Goal: Information Seeking & Learning: Find specific fact

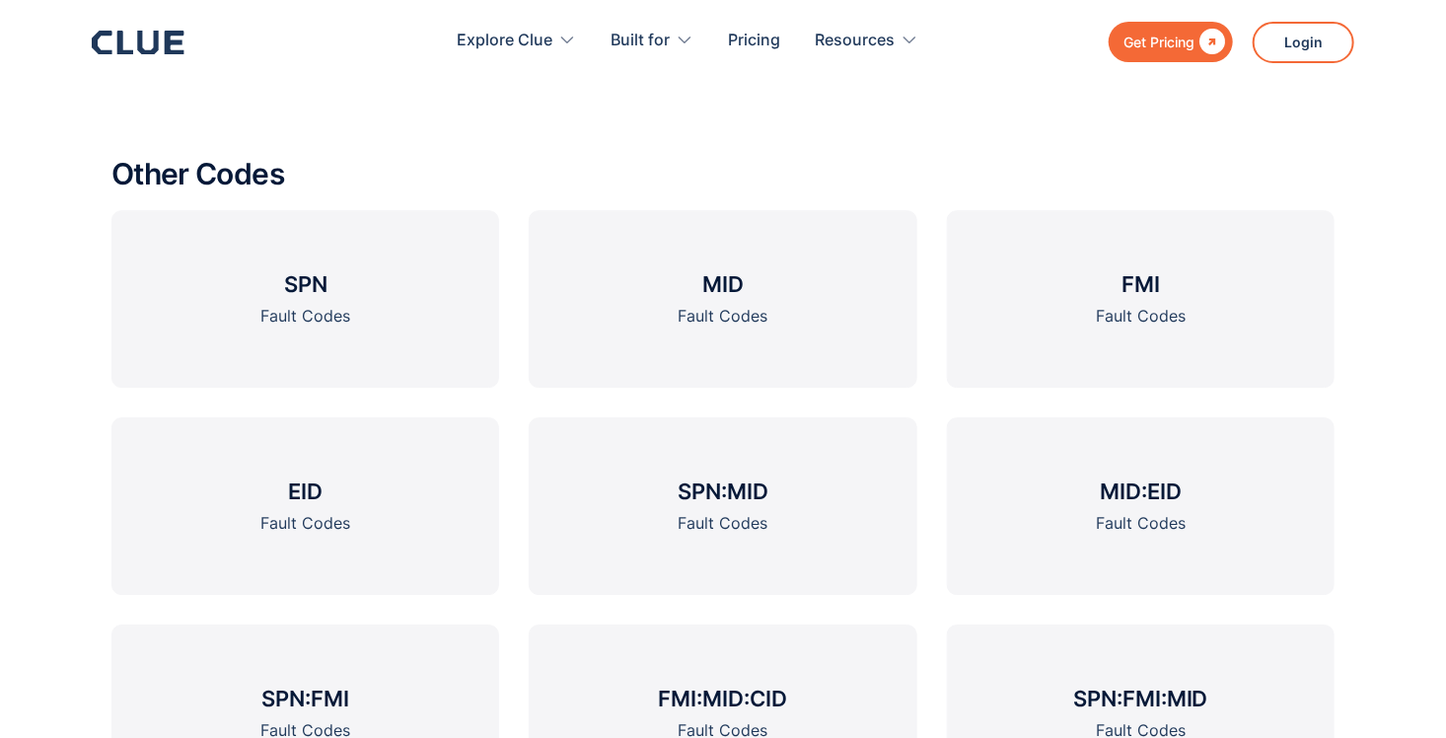
scroll to position [2802, 0]
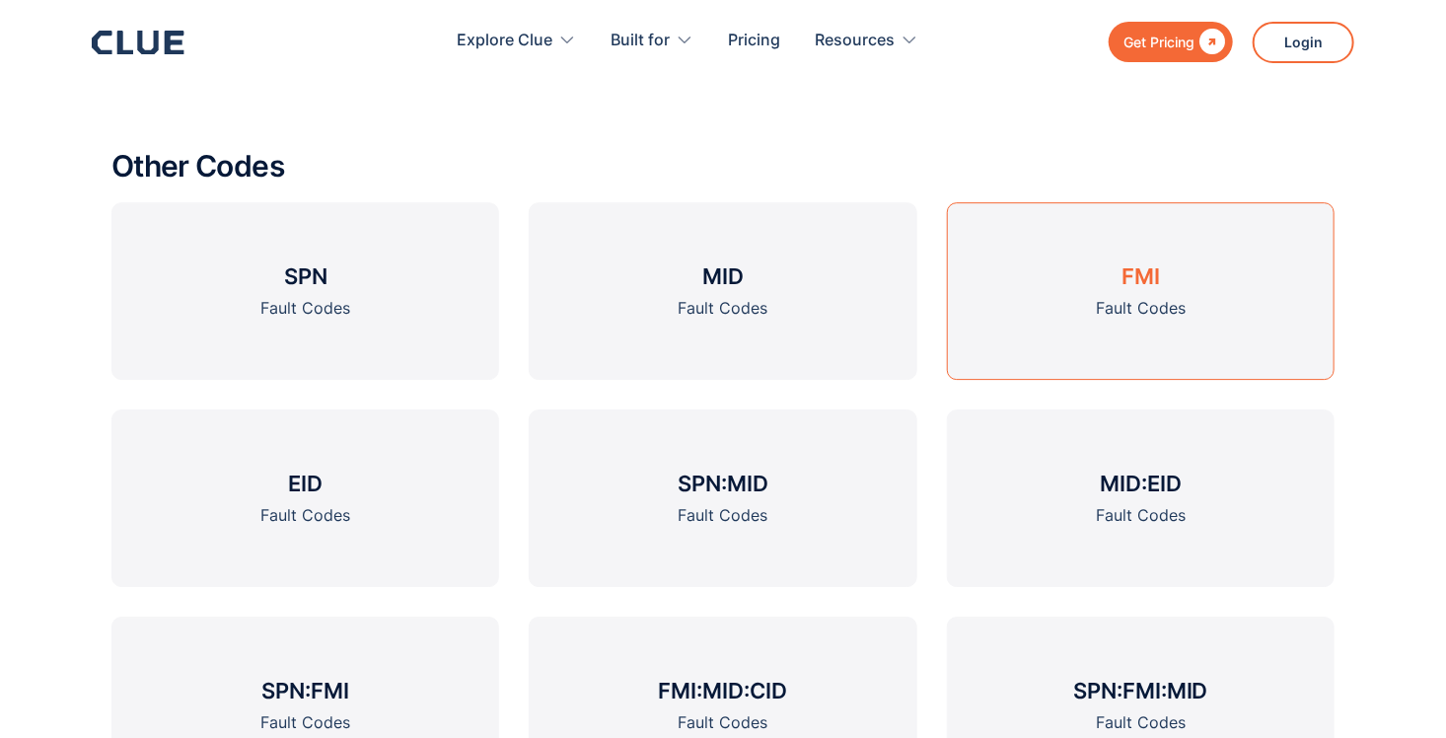
click at [1248, 339] on link "FMI Fault Codes" at bounding box center [1141, 291] width 388 height 178
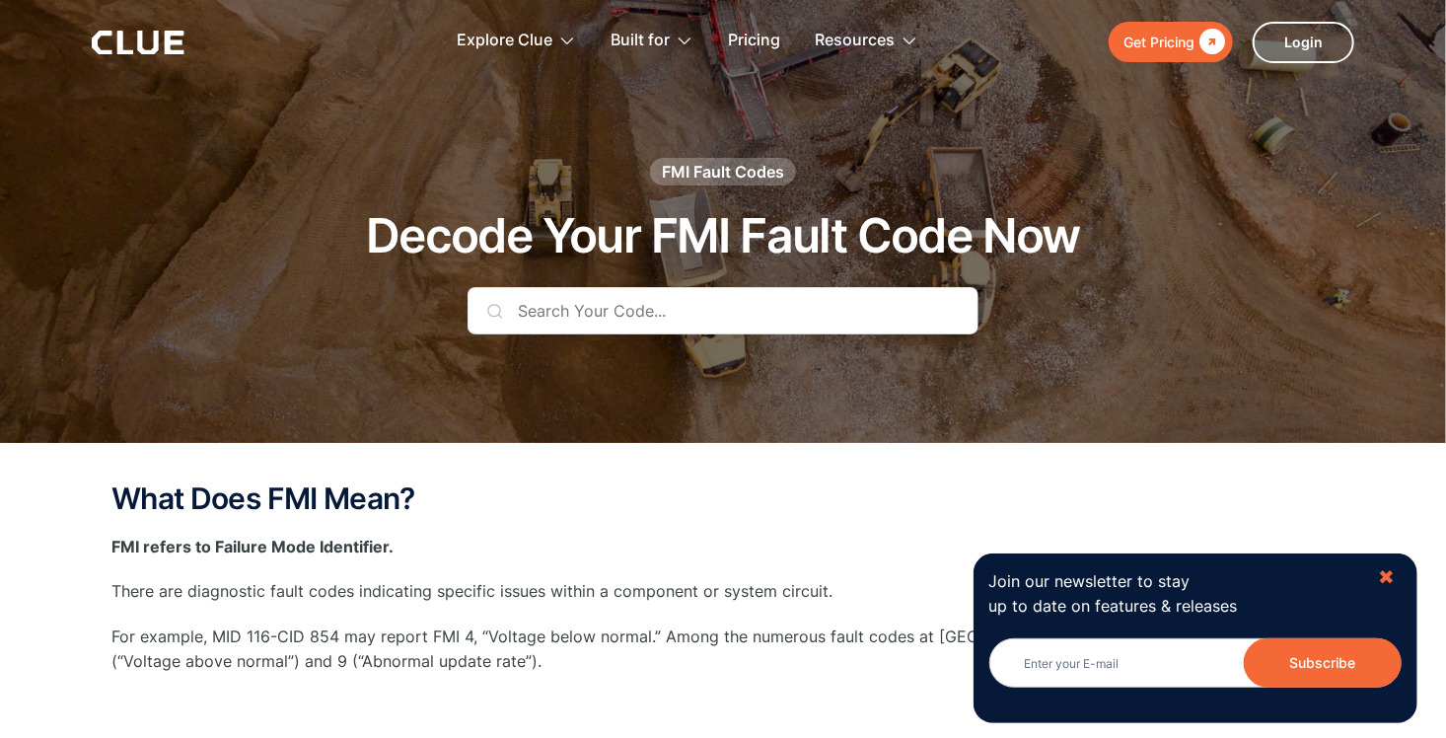
click at [1392, 577] on div "✖" at bounding box center [1386, 577] width 17 height 25
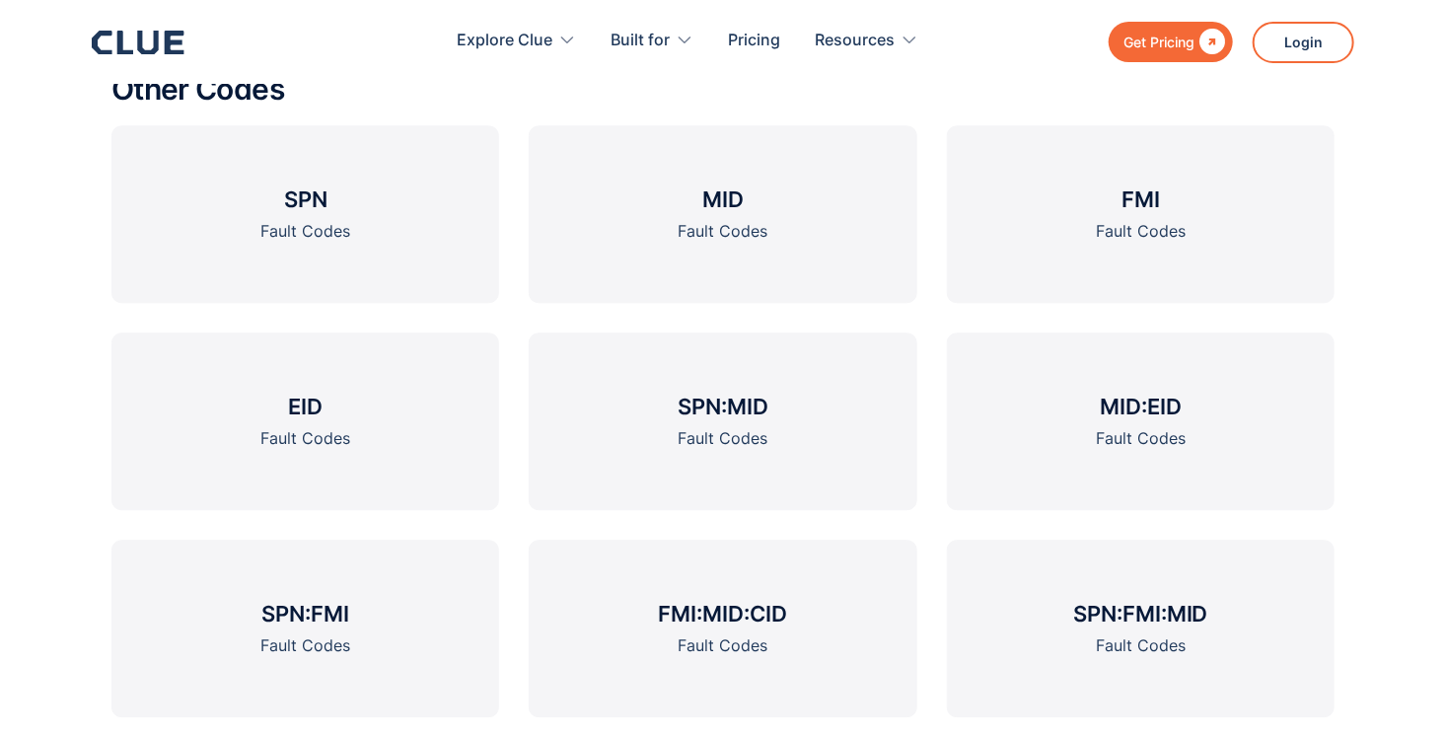
scroll to position [2368, 0]
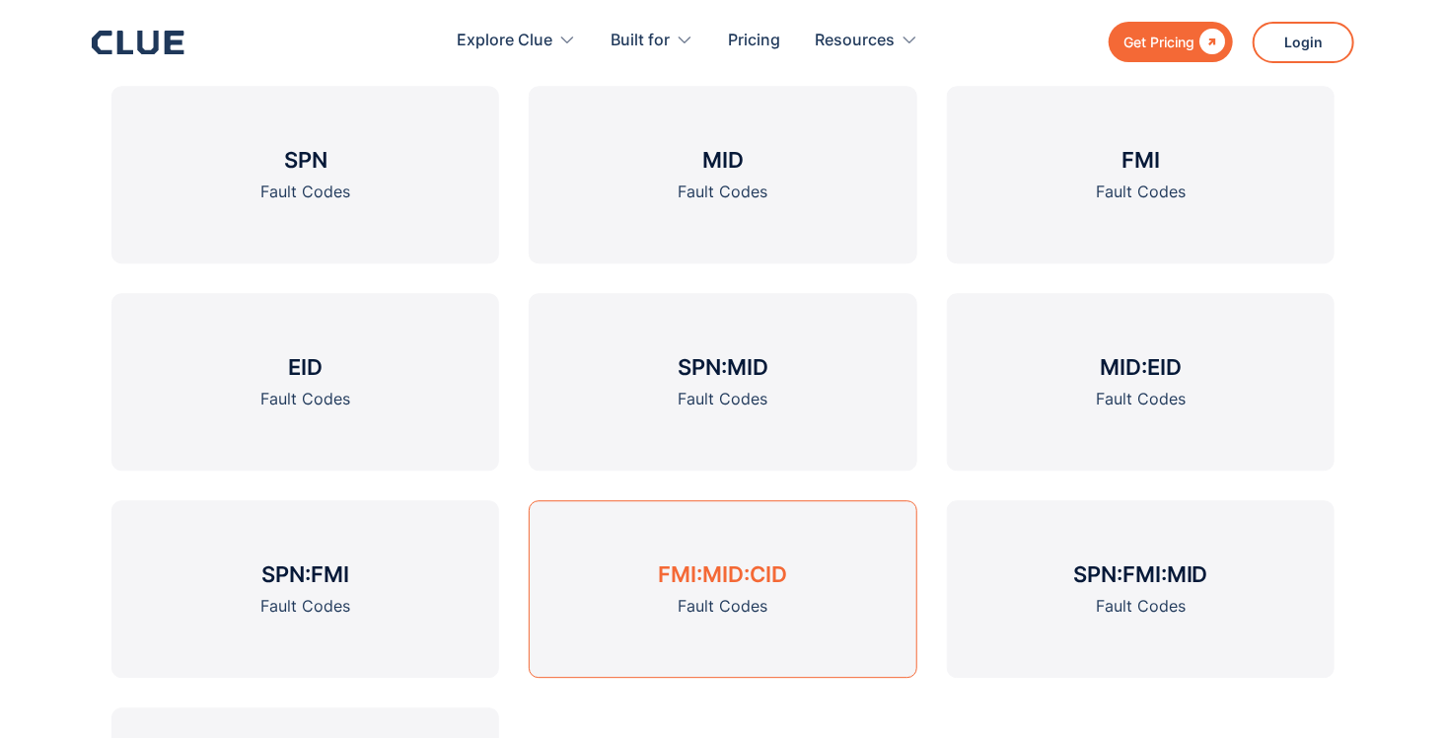
click at [724, 595] on div "Fault Codes" at bounding box center [723, 606] width 90 height 25
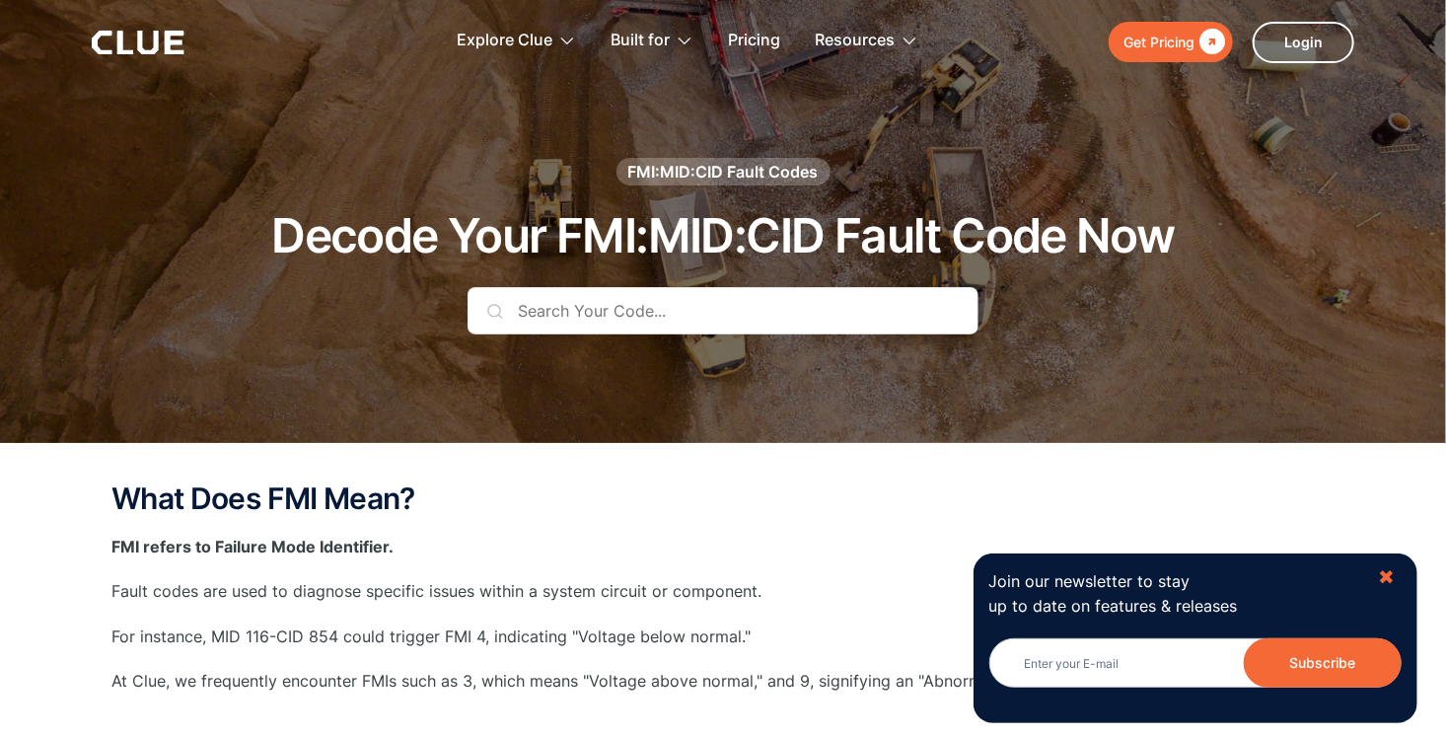
click at [1391, 583] on div "✖" at bounding box center [1386, 577] width 17 height 25
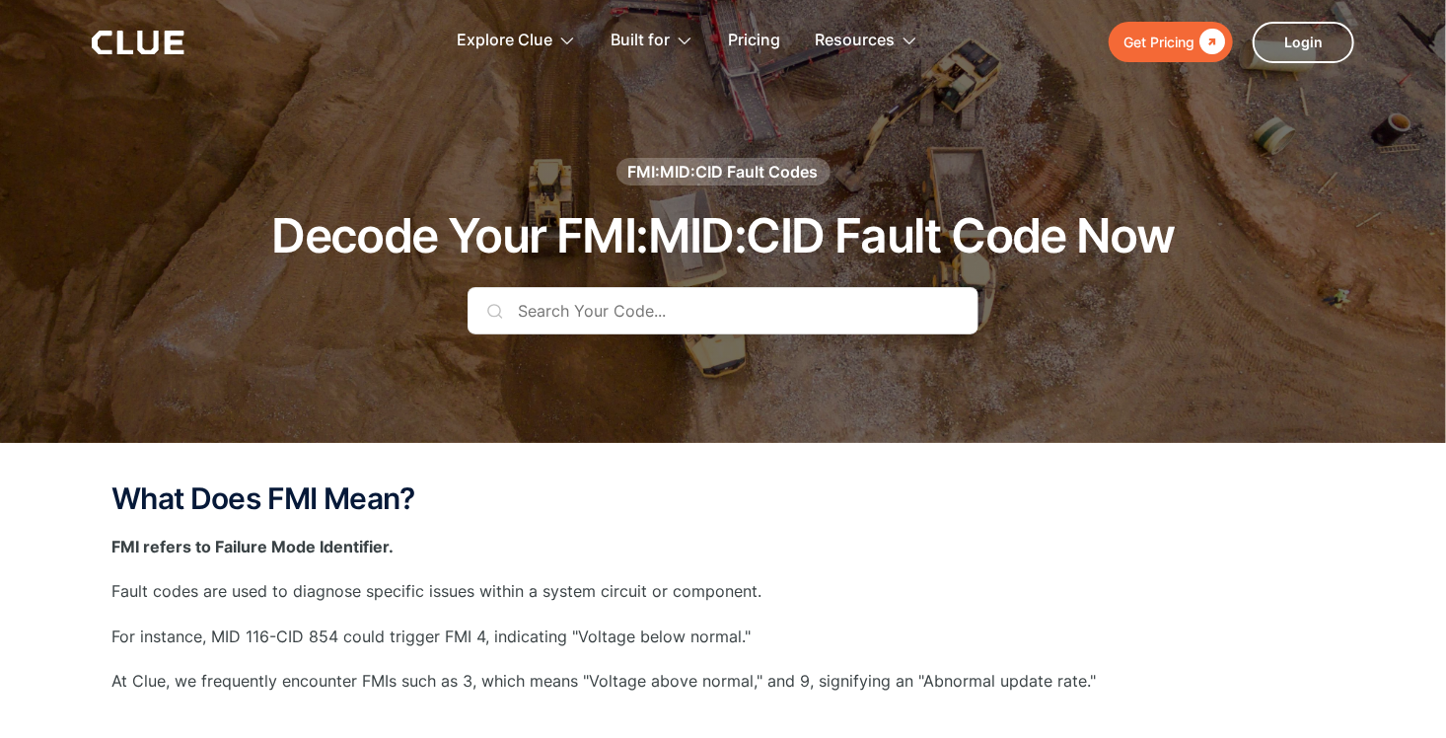
click at [648, 323] on input "text" at bounding box center [723, 310] width 511 height 47
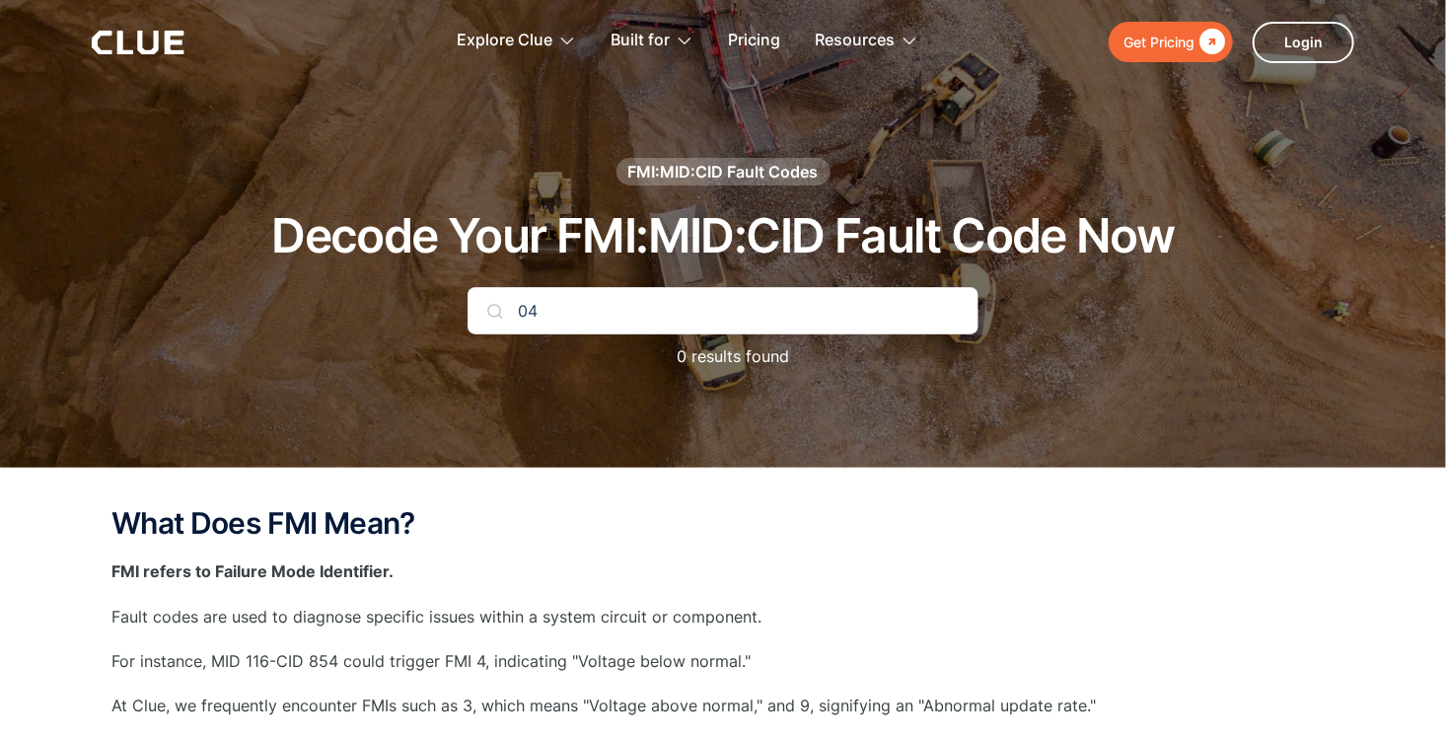
type input "0"
type input "4"
type input "9"
type input "1"
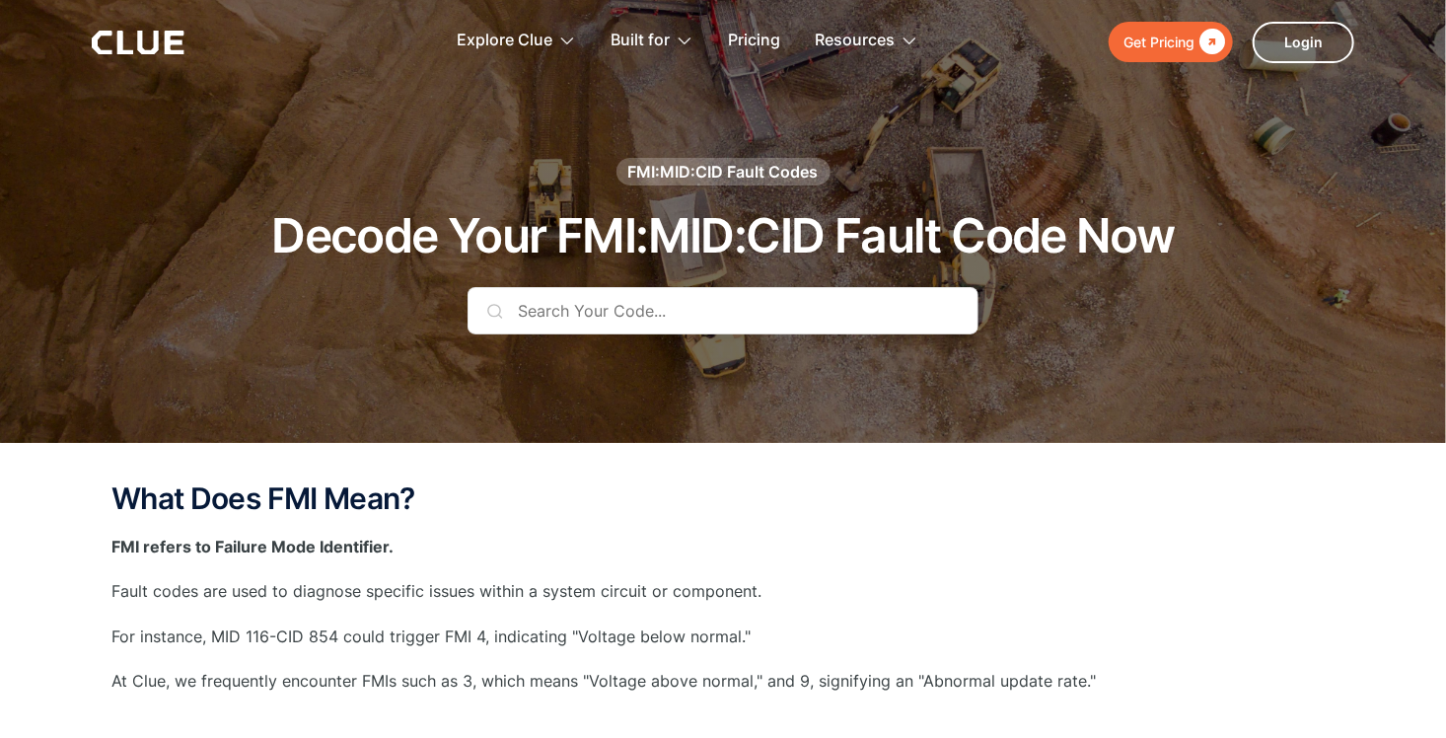
type input "4"
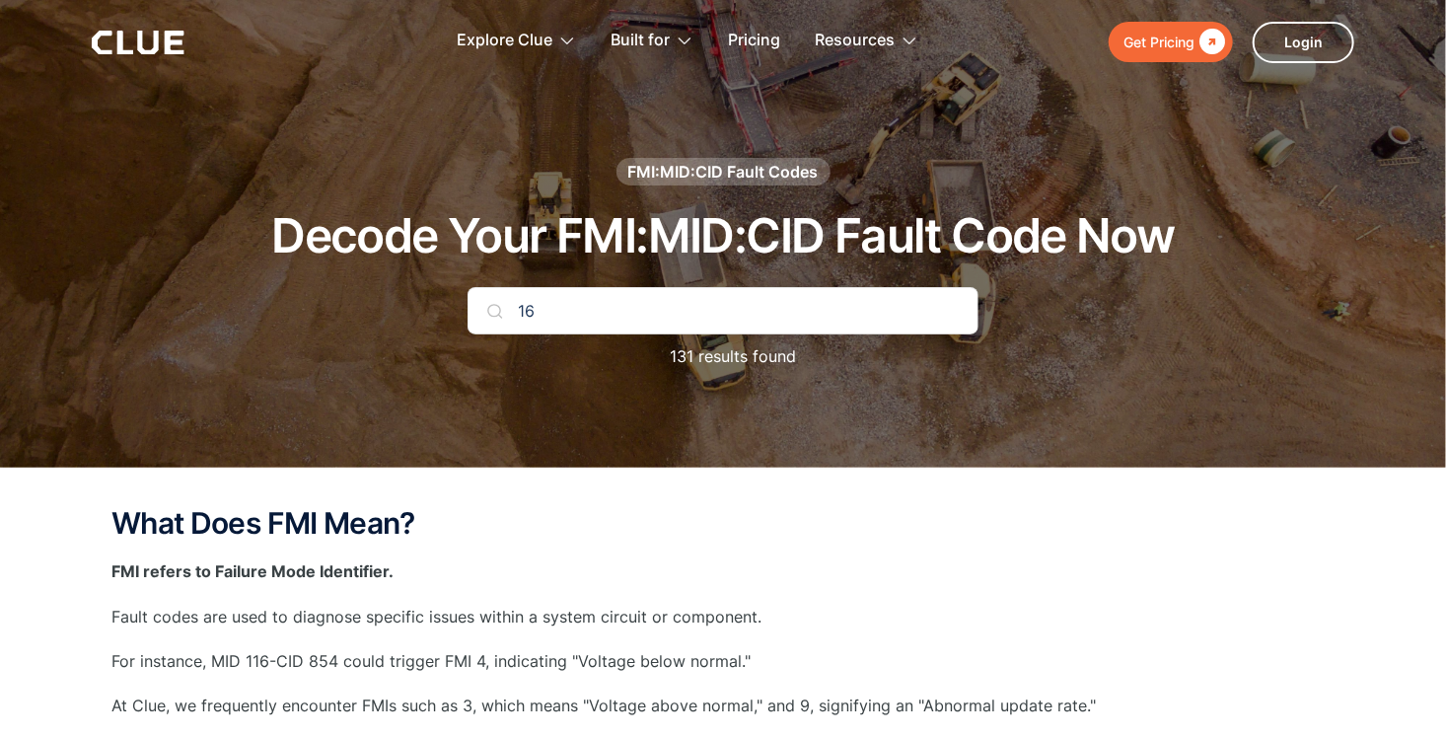
type input "1"
type input "2"
type input "651"
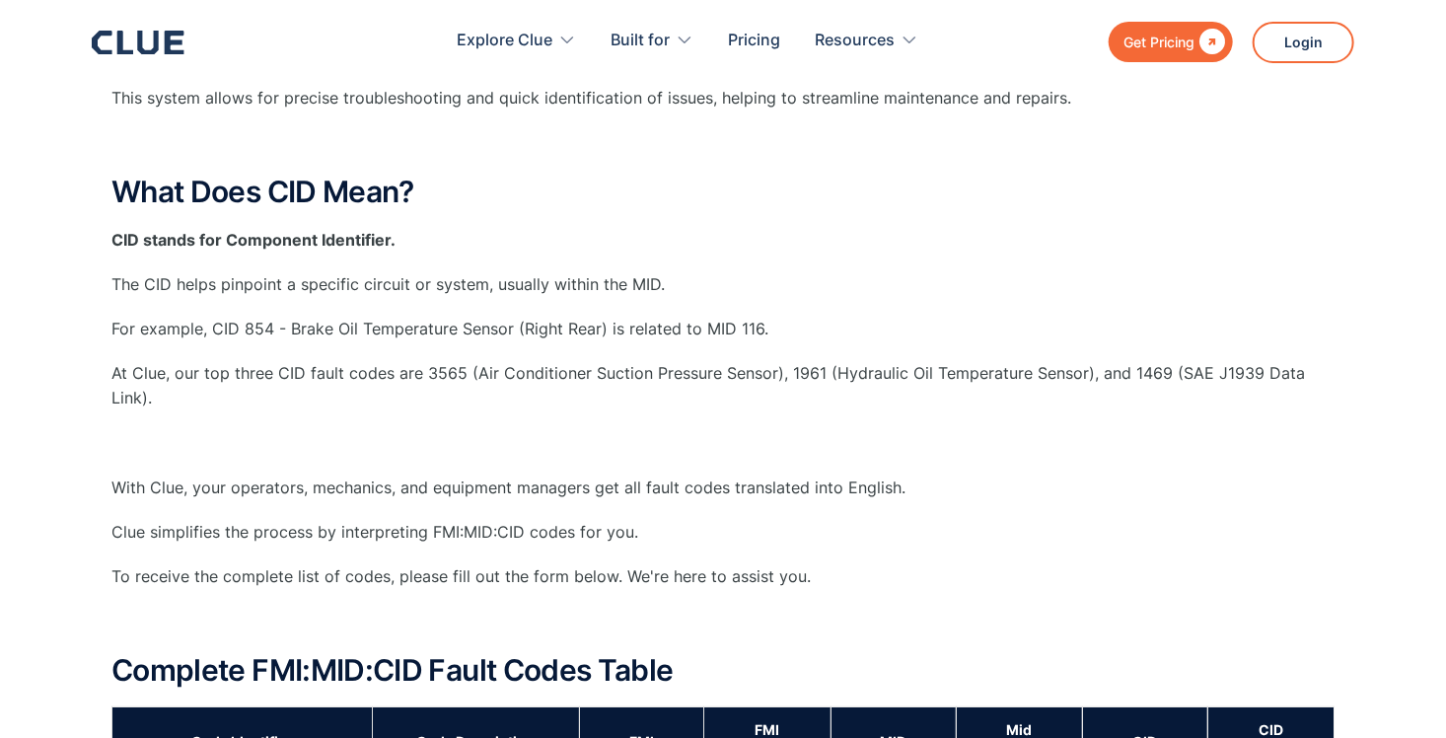
scroll to position [829, 0]
